Goal: Task Accomplishment & Management: Use online tool/utility

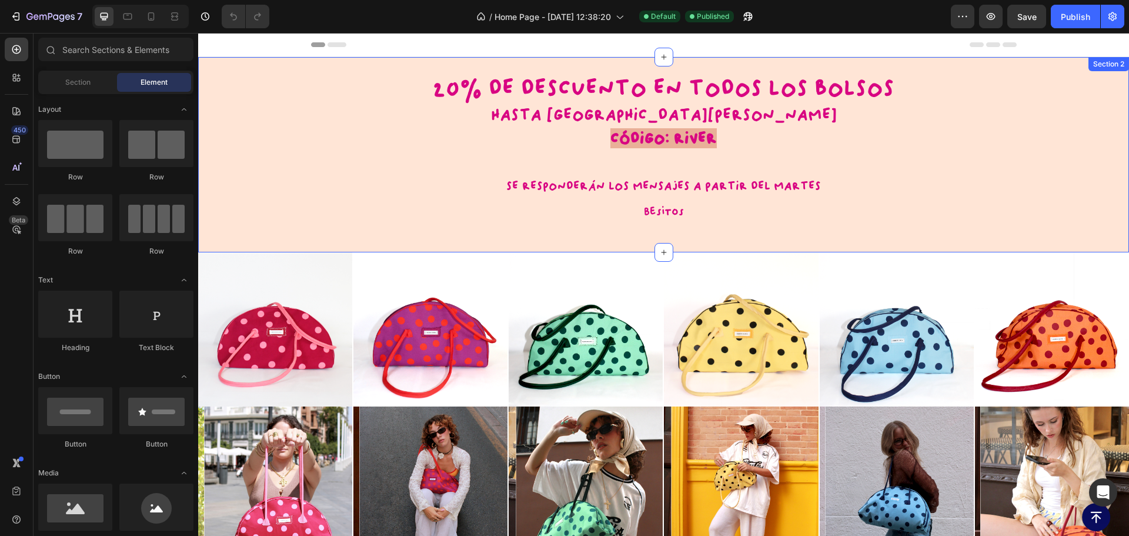
click at [251, 128] on div "20% DE DESCUENTO EN TODOS LOS BOLSOS HASTA EL [PERSON_NAME] CÓDIGO: RIVER SE RE…" at bounding box center [663, 155] width 931 height 158
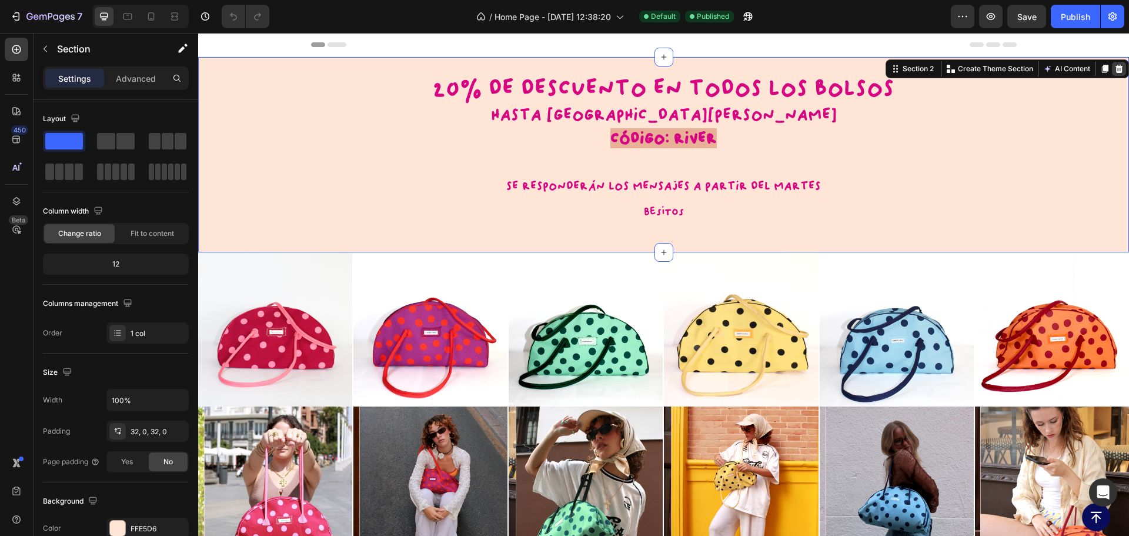
click at [1115, 72] on icon at bounding box center [1119, 68] width 9 height 9
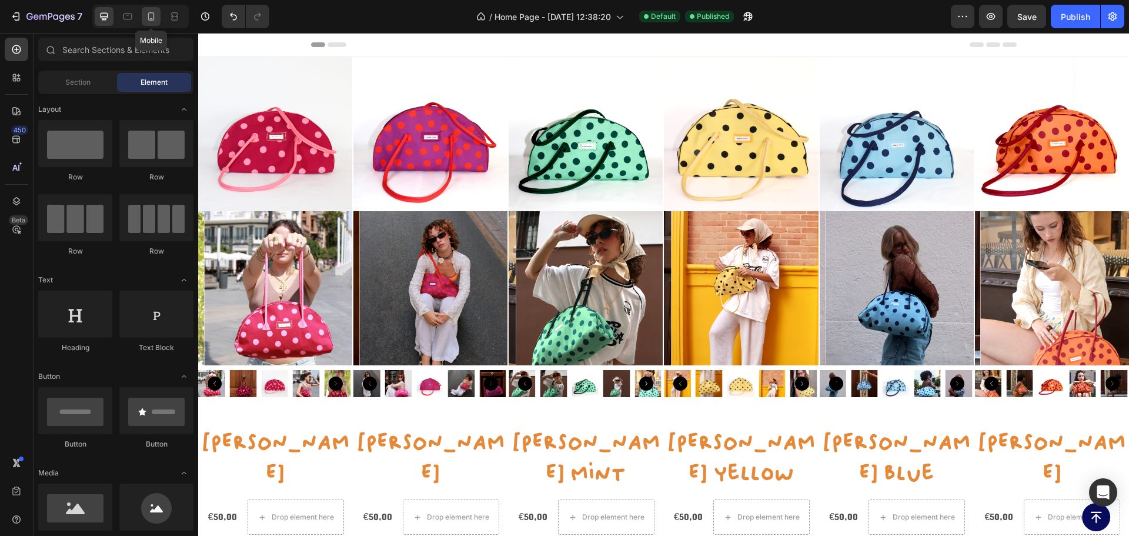
click at [152, 16] on icon at bounding box center [151, 17] width 12 height 12
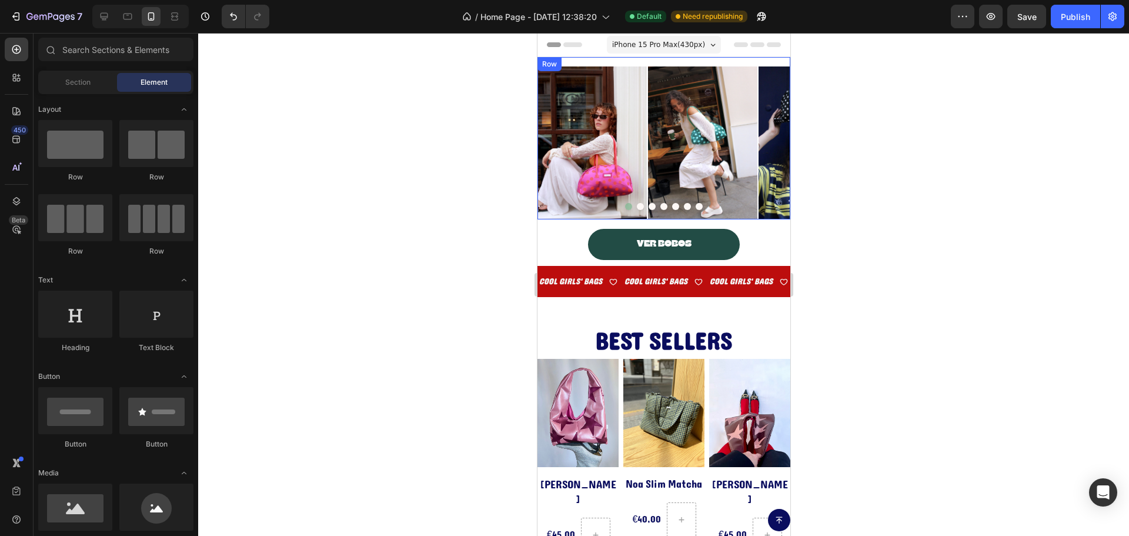
click at [578, 60] on div "Image Image Image Image Image Image Image Carousel Row" at bounding box center [663, 138] width 253 height 162
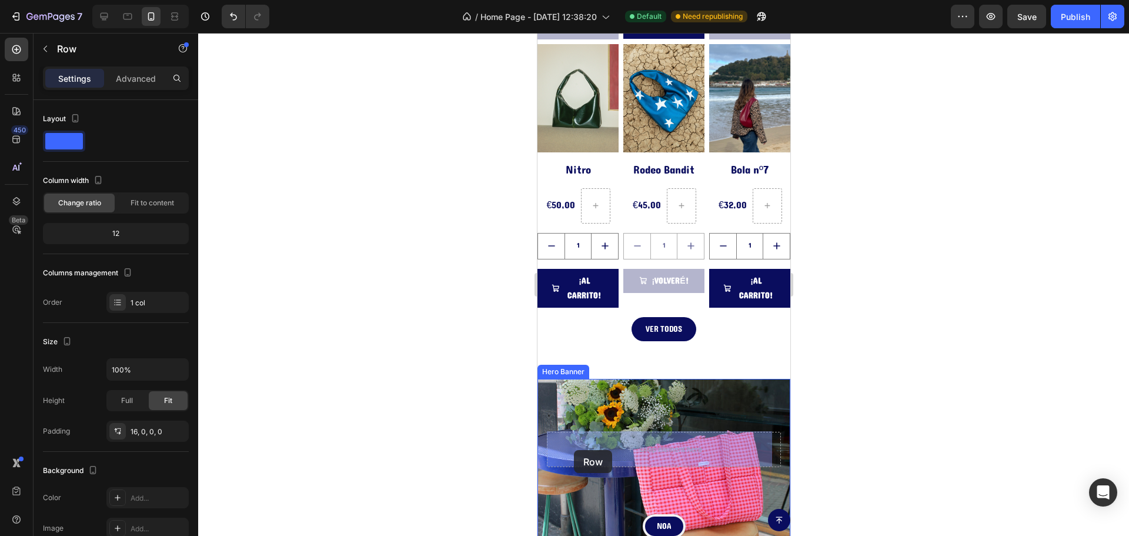
scroll to position [602, 0]
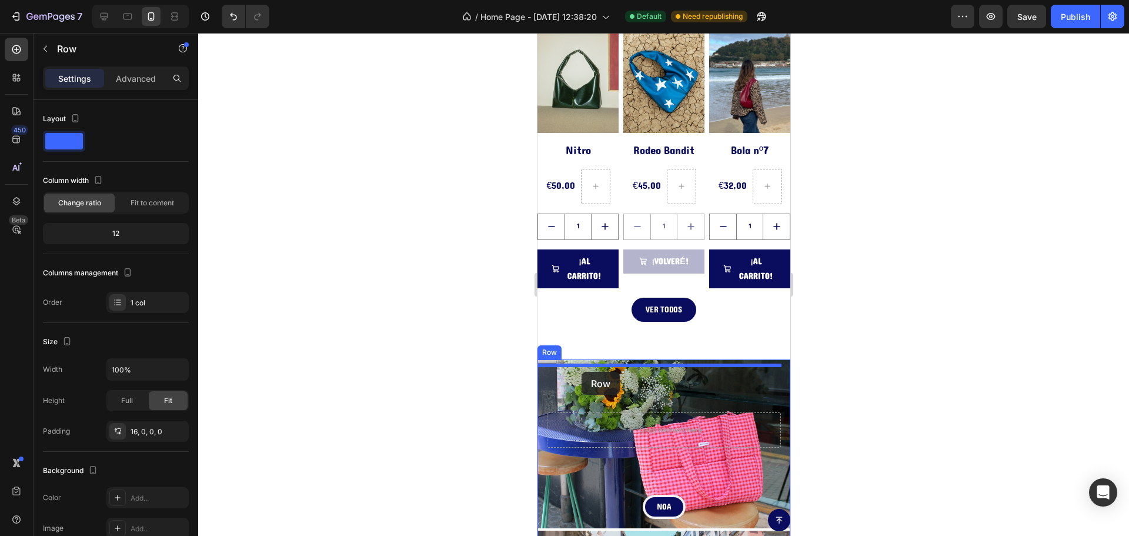
drag, startPoint x: 551, startPoint y: 68, endPoint x: 581, endPoint y: 372, distance: 305.5
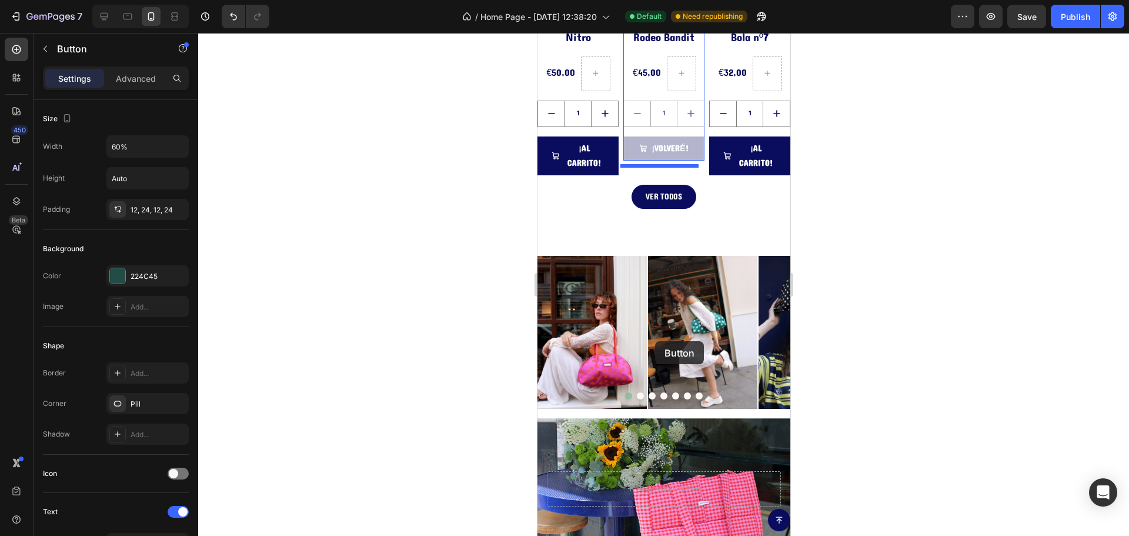
scroll to position [647, 0]
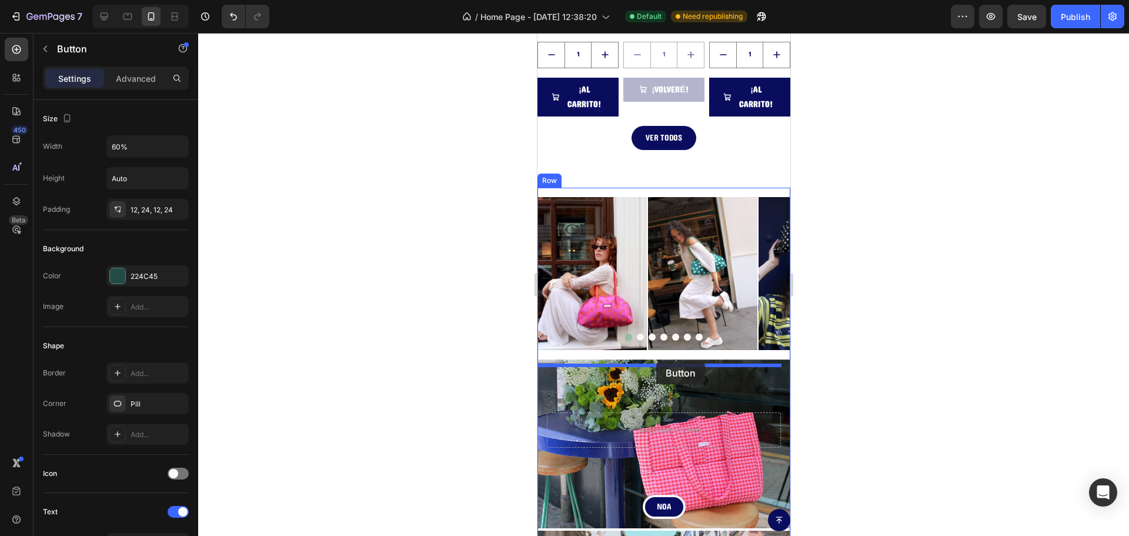
drag, startPoint x: 555, startPoint y: 96, endPoint x: 656, endPoint y: 361, distance: 283.9
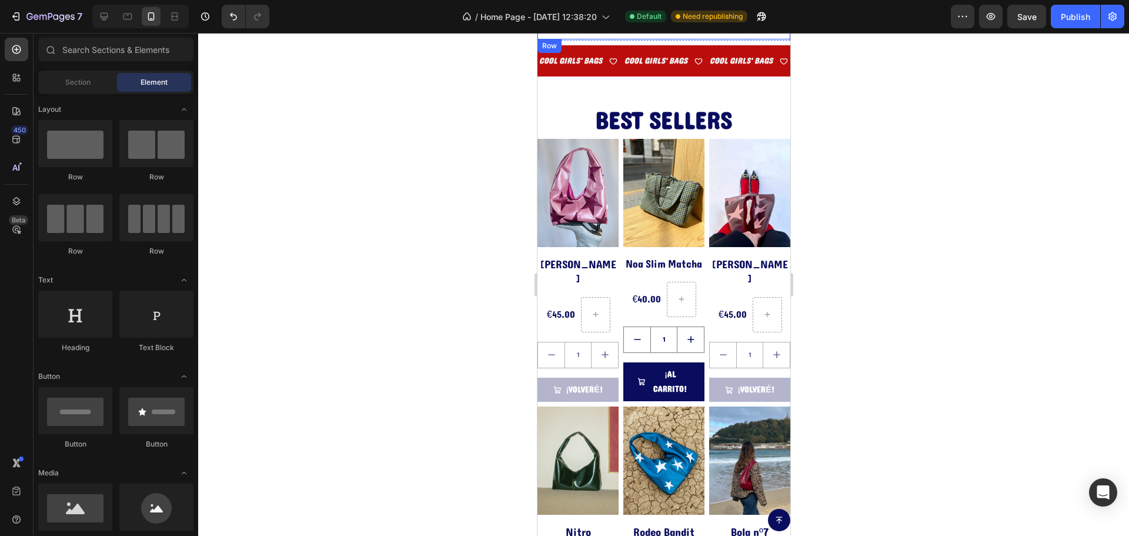
scroll to position [0, 0]
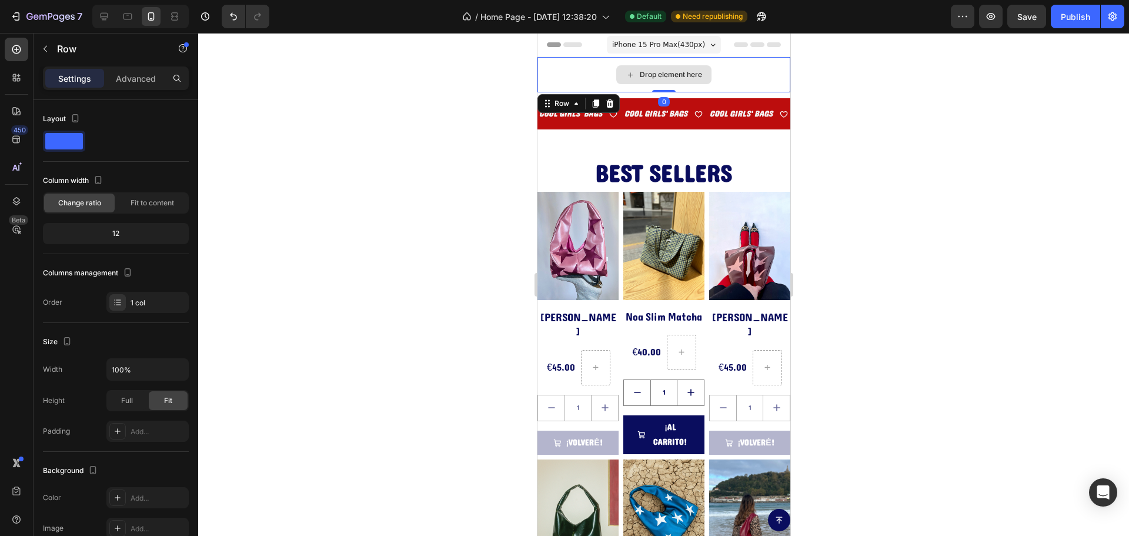
click at [576, 71] on div "Drop element here" at bounding box center [663, 74] width 253 height 35
click at [610, 101] on icon at bounding box center [610, 103] width 8 height 8
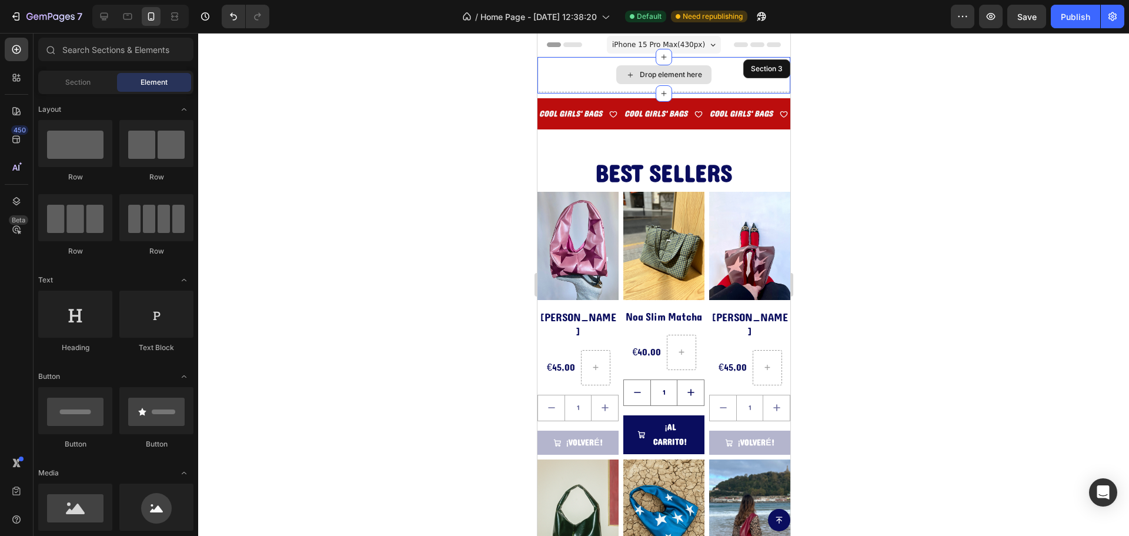
click at [573, 72] on div "Drop element here Section 3" at bounding box center [663, 75] width 253 height 36
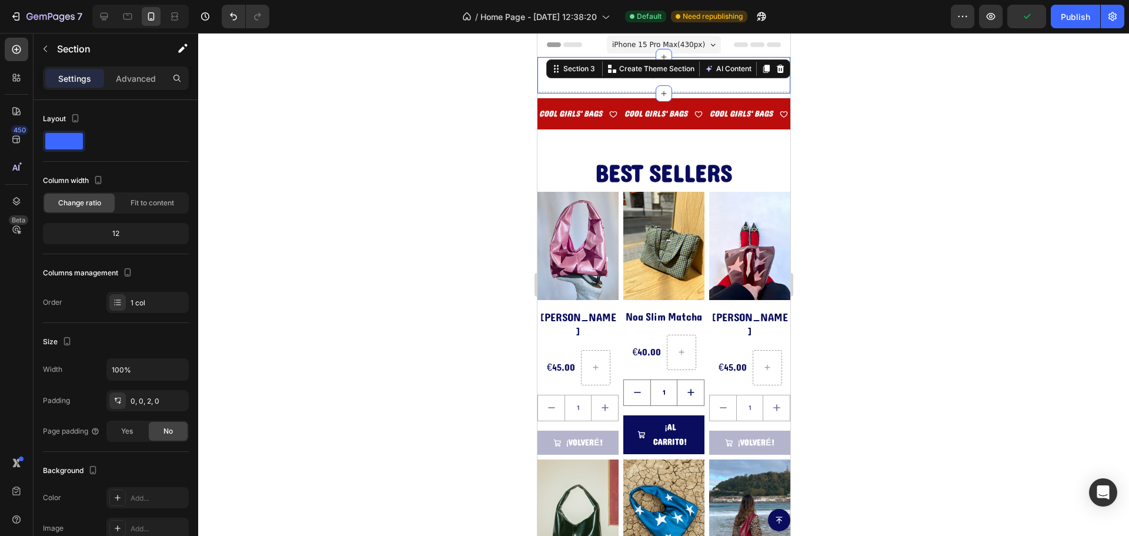
click at [776, 65] on icon at bounding box center [780, 69] width 8 height 8
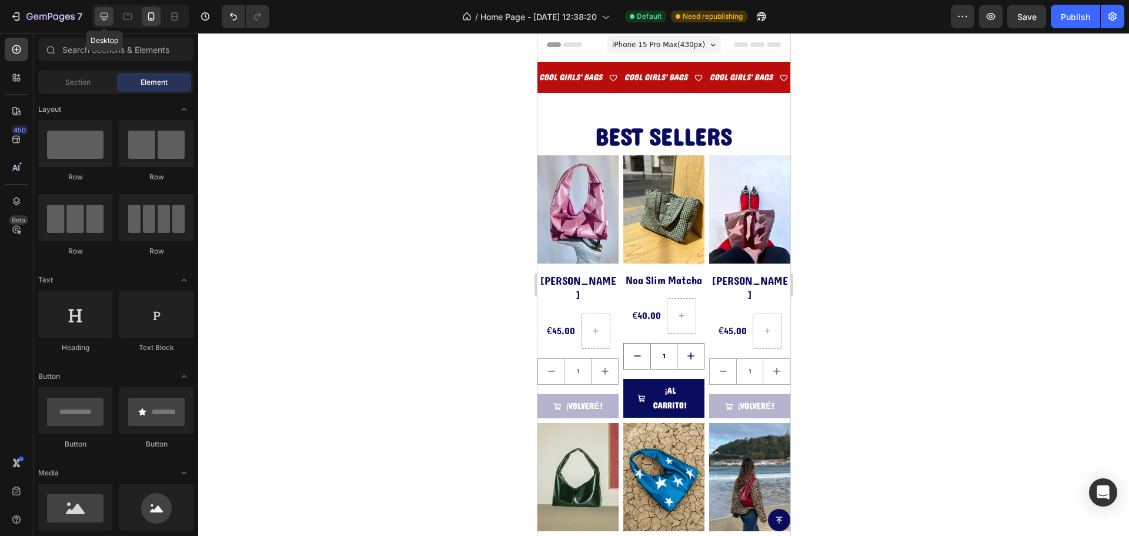
click at [105, 12] on icon at bounding box center [104, 17] width 12 height 12
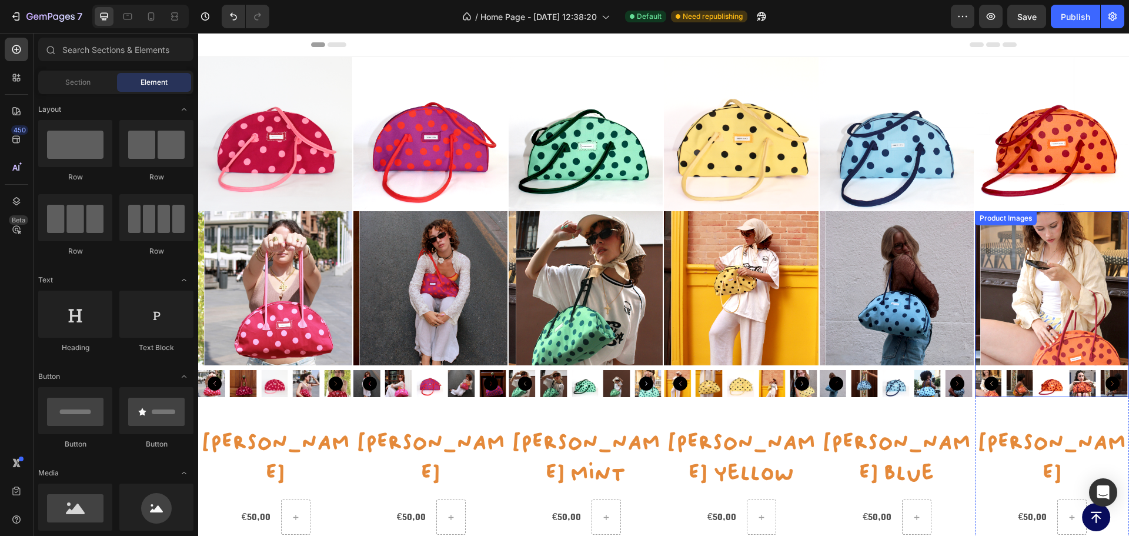
click at [1063, 16] on div "Publish" at bounding box center [1075, 17] width 29 height 12
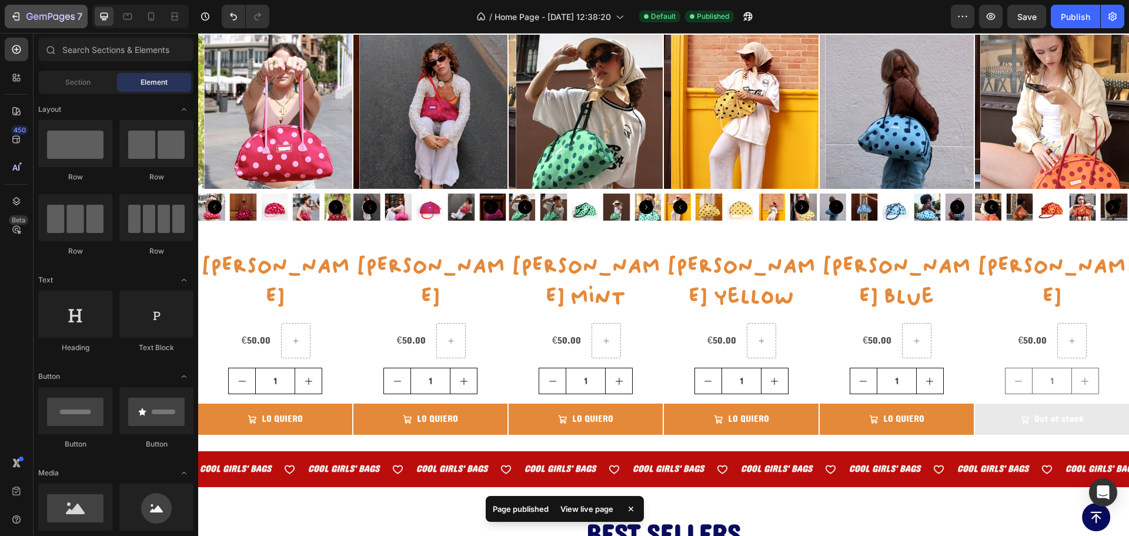
click at [12, 14] on icon "button" at bounding box center [16, 17] width 12 height 12
